Goal: Task Accomplishment & Management: Manage account settings

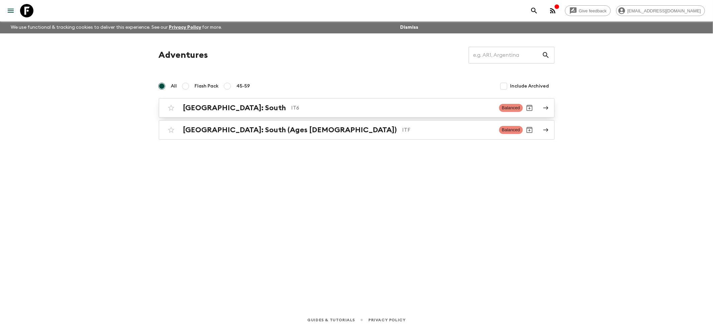
click at [195, 108] on h2 "[GEOGRAPHIC_DATA]: South" at bounding box center [234, 108] width 103 height 9
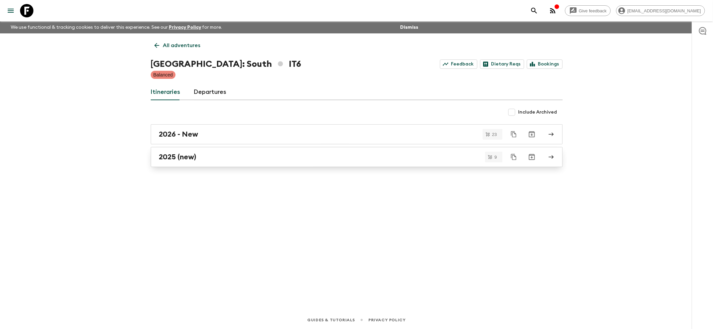
click at [173, 155] on h2 "2025 (new)" at bounding box center [177, 157] width 37 height 9
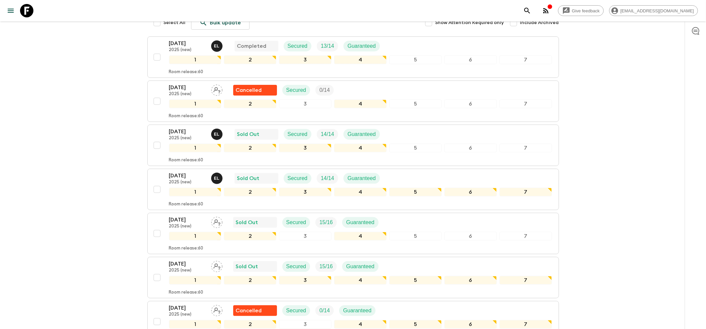
scroll to position [134, 0]
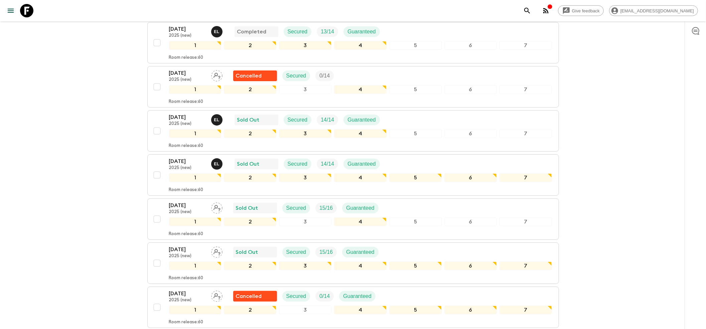
click at [202, 142] on div "[DATE] 2025 (new) E L Completed Secured 13 / 14 Guaranteed 1 2 3 4 5 6 7 Room r…" at bounding box center [353, 219] width 412 height 394
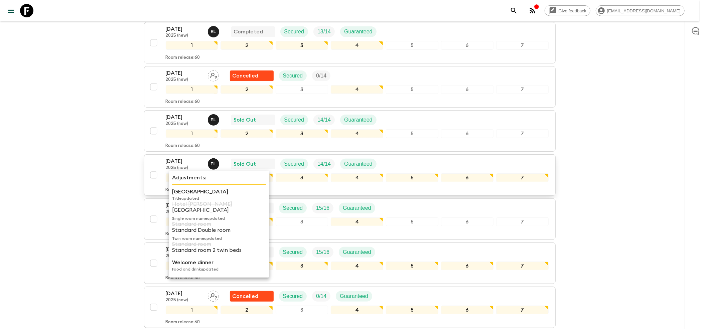
click at [195, 157] on p "[DATE]" at bounding box center [184, 161] width 37 height 8
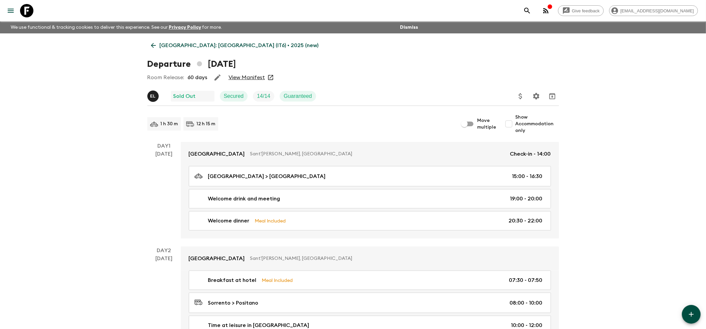
click at [248, 80] on link "View Manifest" at bounding box center [247, 77] width 36 height 7
